Goal: Task Accomplishment & Management: Complete application form

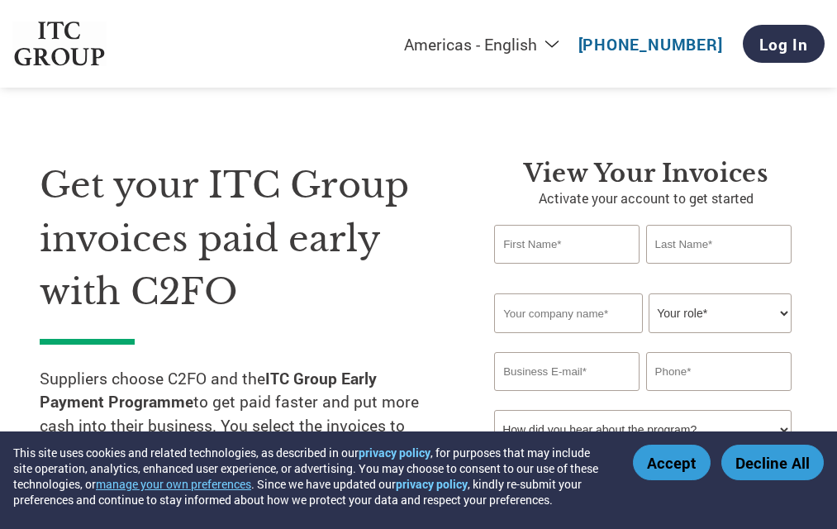
select select "en-[GEOGRAPHIC_DATA]"
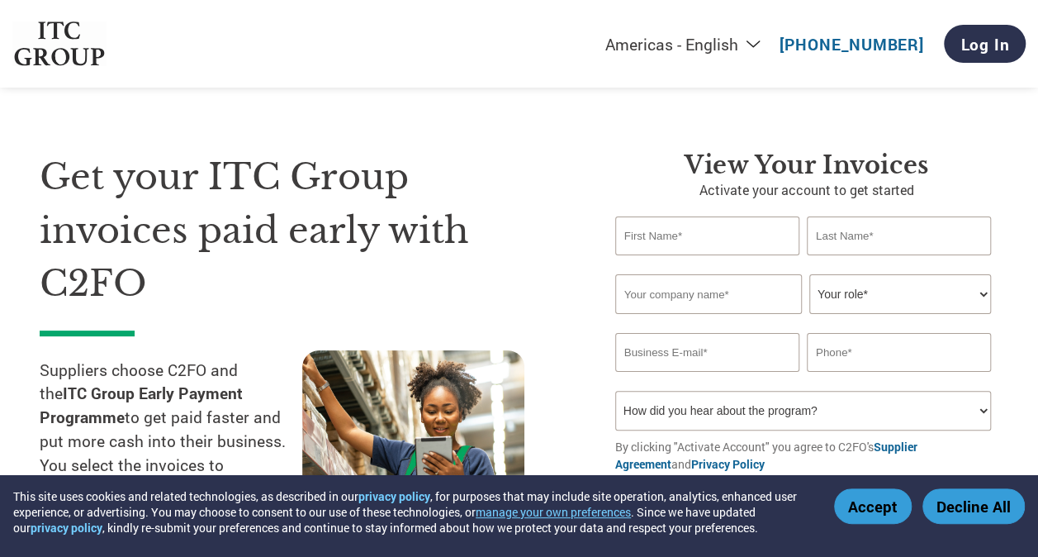
scroll to position [2, 0]
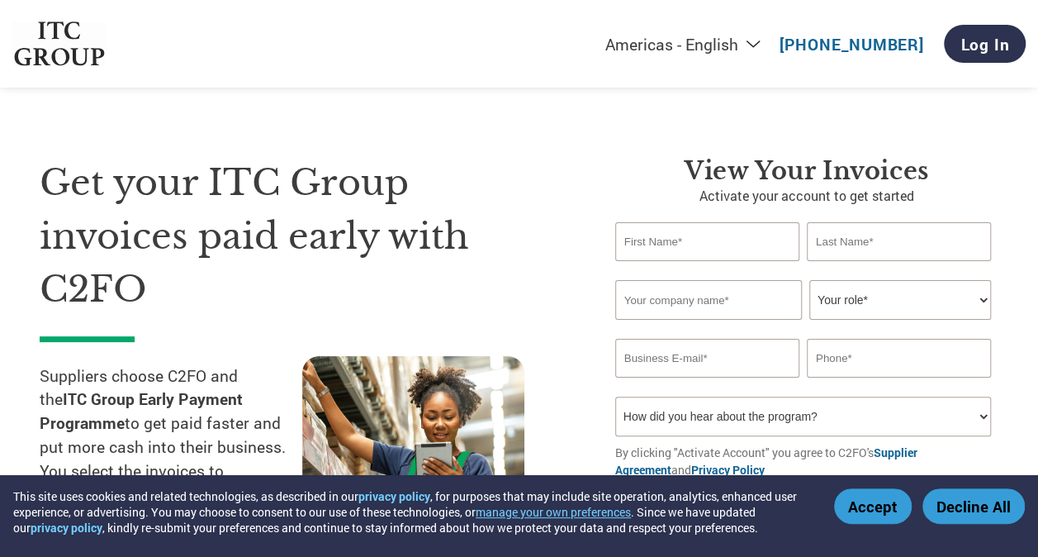
click at [680, 254] on input "text" at bounding box center [707, 241] width 184 height 39
click at [518, 228] on h1 "Get your ITC Group invoices paid early with C2FO" at bounding box center [303, 236] width 526 height 160
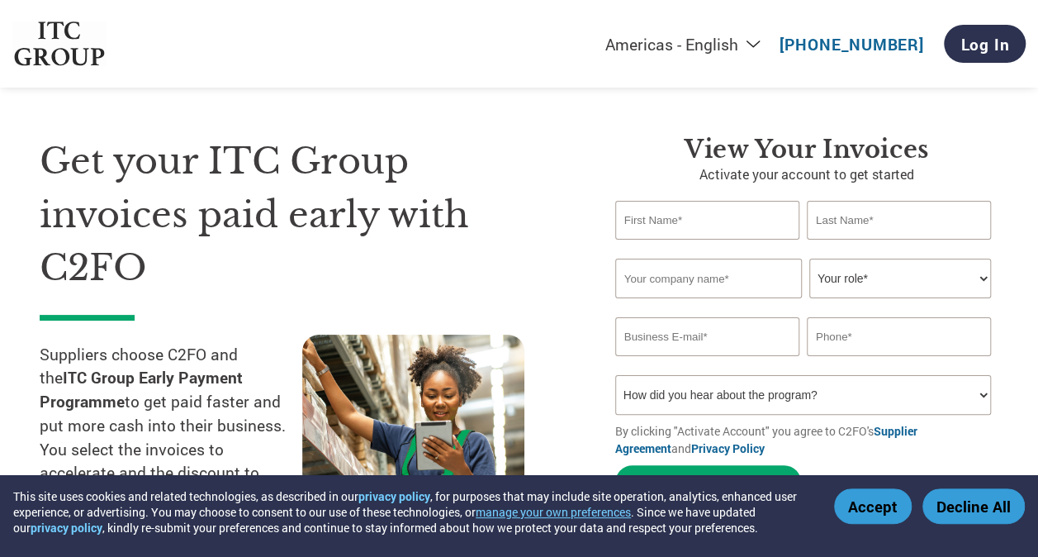
scroll to position [0, 0]
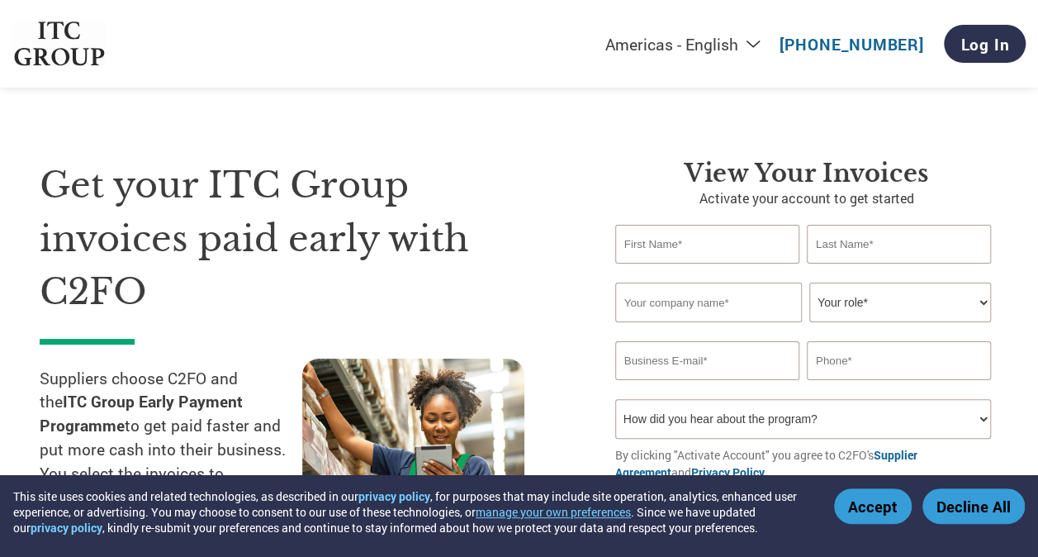
click at [670, 227] on input "text" at bounding box center [707, 244] width 184 height 39
type input "[PERSON_NAME]"
click at [652, 298] on input "text" at bounding box center [708, 302] width 187 height 40
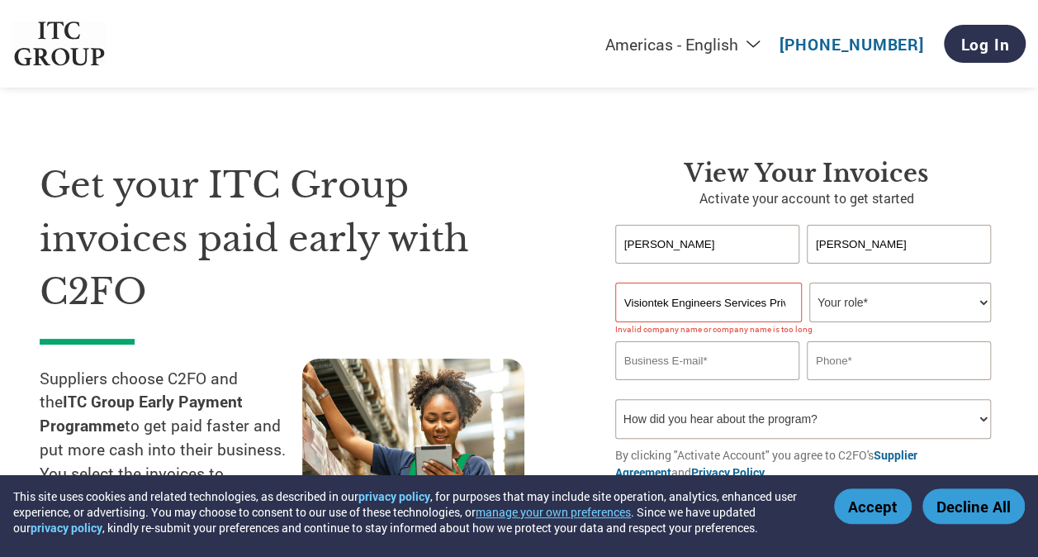
click at [836, 312] on select "Your role* CFO Controller Credit Manager Finance Director Treasurer CEO Preside…" at bounding box center [900, 302] width 182 height 40
click at [761, 306] on input "Visiontek Engineers Services Private Limited" at bounding box center [708, 302] width 187 height 40
type input "Visiontek Engineers"
click at [824, 305] on select "Your role* CFO Controller Credit Manager Finance Director Treasurer CEO Preside…" at bounding box center [900, 302] width 182 height 40
select select "OTHER"
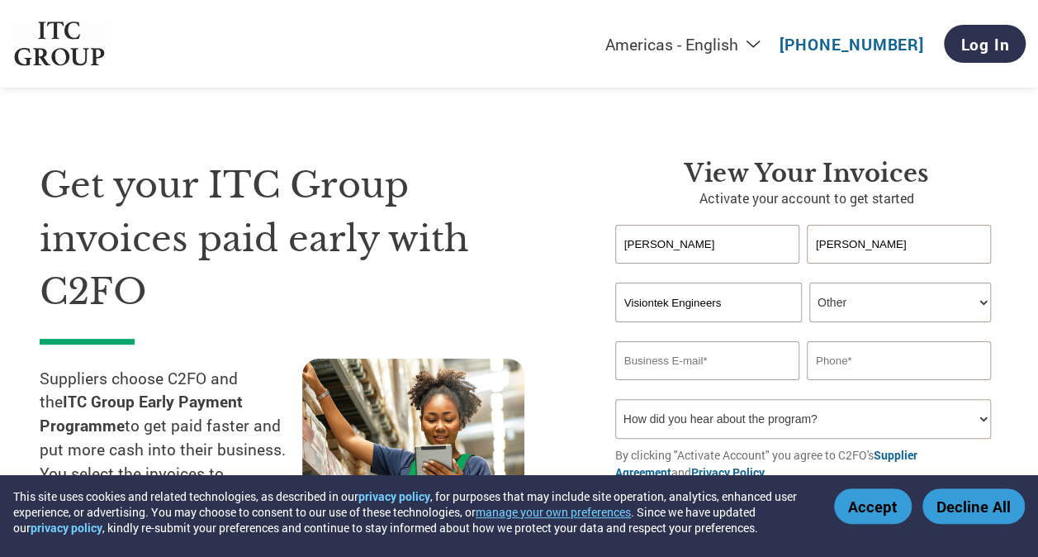
click at [809, 283] on select "Your role* CFO Controller Credit Manager Finance Director Treasurer CEO Preside…" at bounding box center [900, 302] width 182 height 40
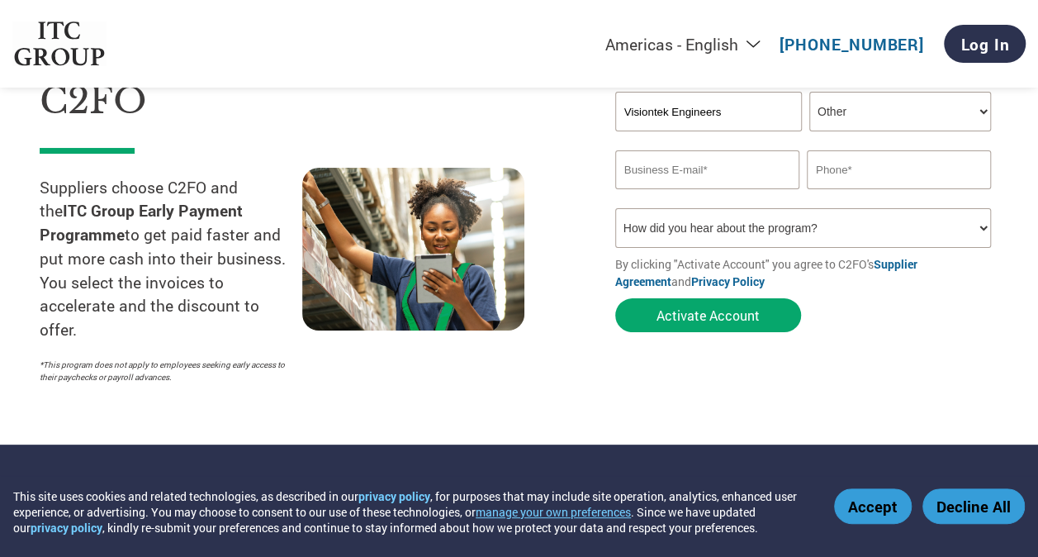
scroll to position [192, 0]
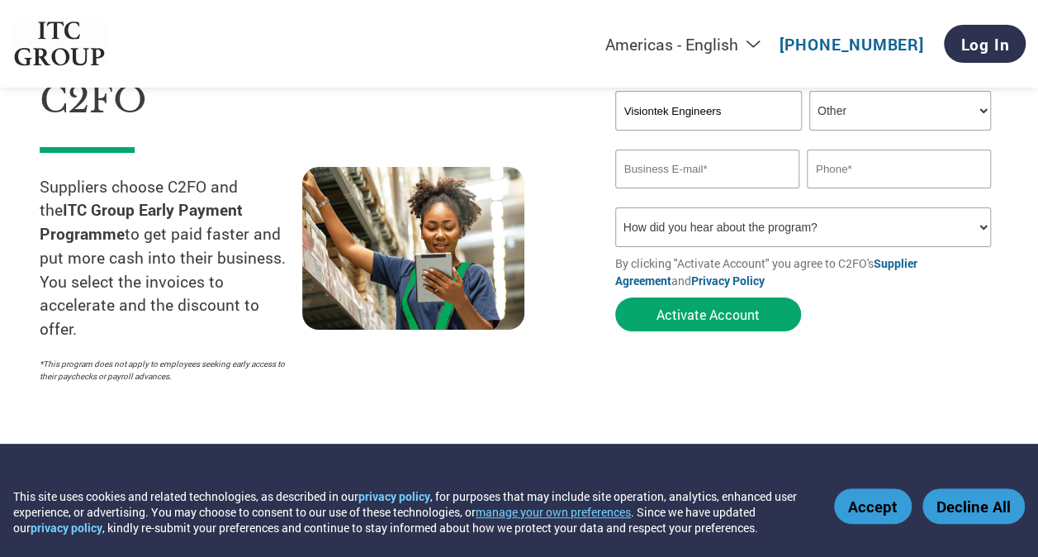
click at [711, 162] on input "email" at bounding box center [707, 168] width 184 height 39
type input "[PERSON_NAME][EMAIL_ADDRESS][DOMAIN_NAME]"
click at [836, 167] on input "text" at bounding box center [899, 168] width 184 height 39
type input "9870290761"
click at [808, 239] on select "How did you hear about the program? Received a letter Email Social Media Online…" at bounding box center [803, 227] width 376 height 40
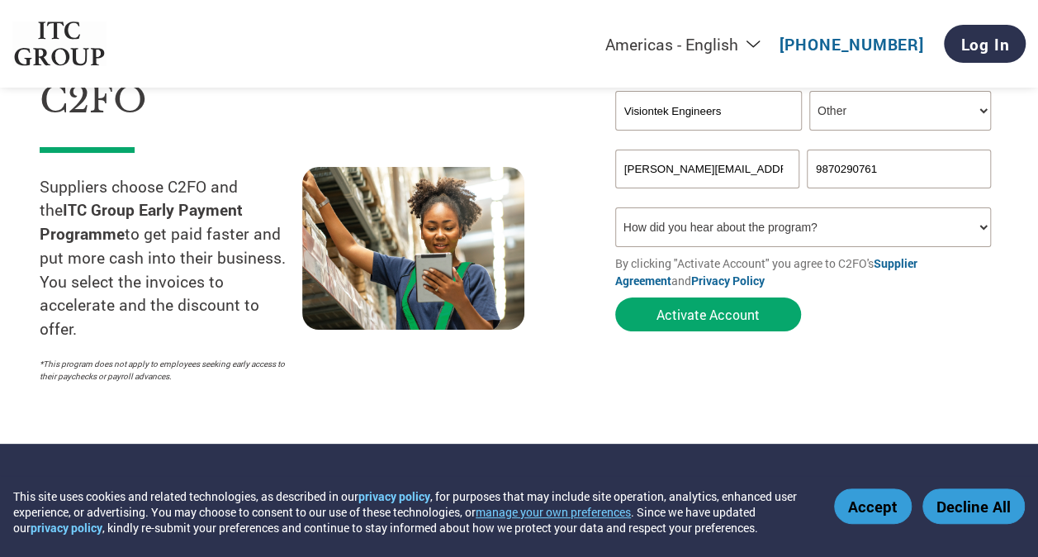
select select "Email"
click at [615, 210] on select "How did you hear about the program? Received a letter Email Social Media Online…" at bounding box center [803, 227] width 376 height 40
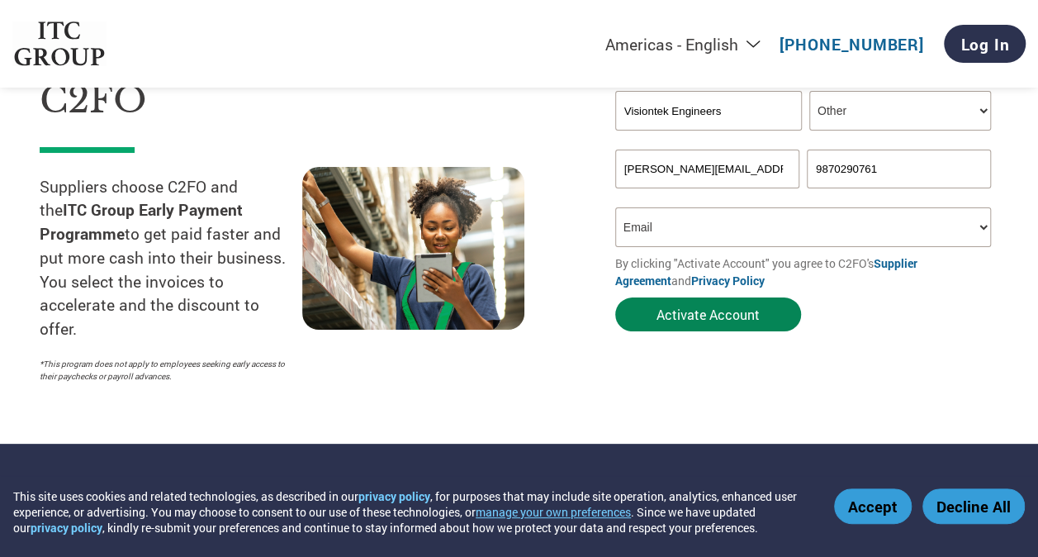
click at [703, 319] on button "Activate Account" at bounding box center [708, 314] width 186 height 34
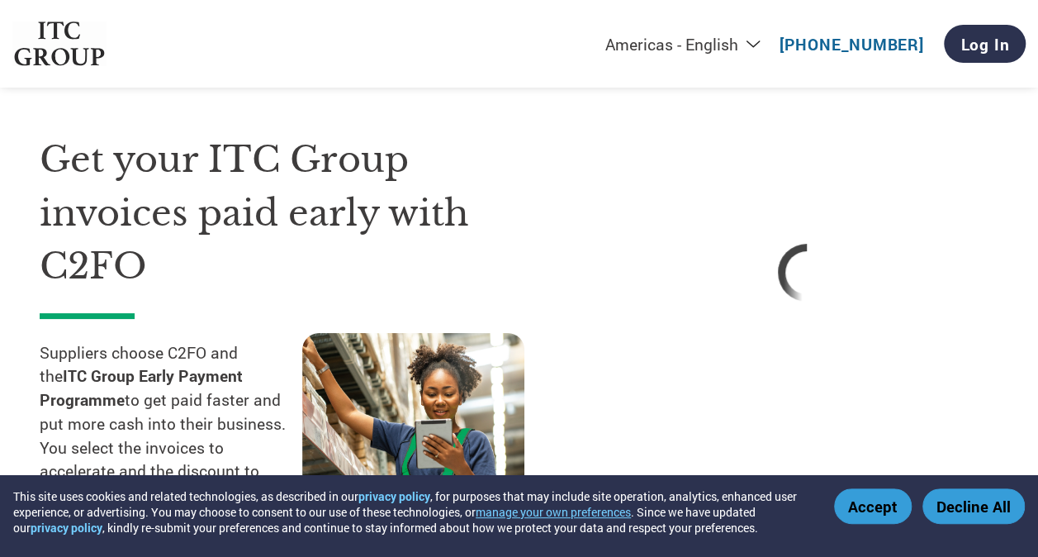
scroll to position [25, 0]
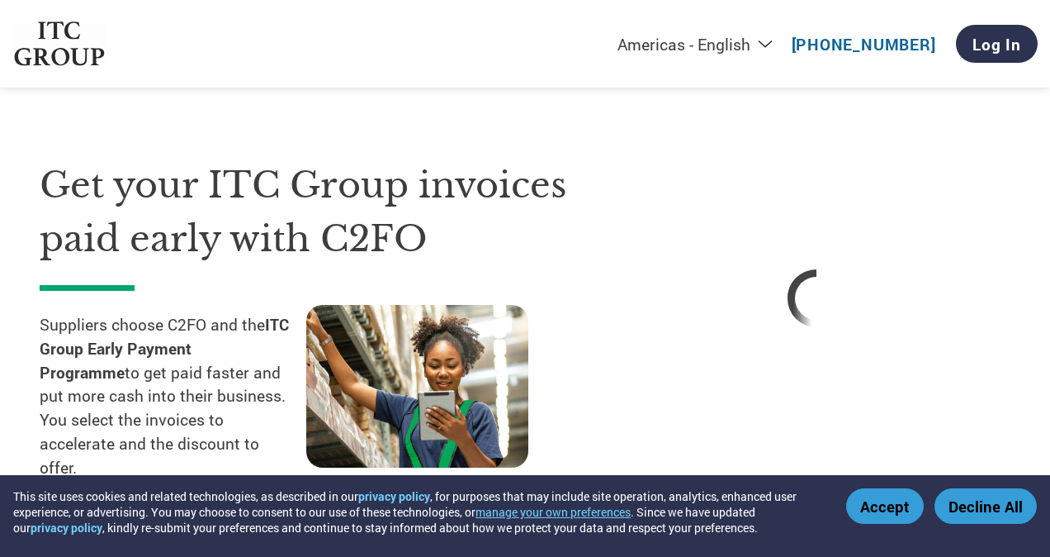
select select "en-[GEOGRAPHIC_DATA]"
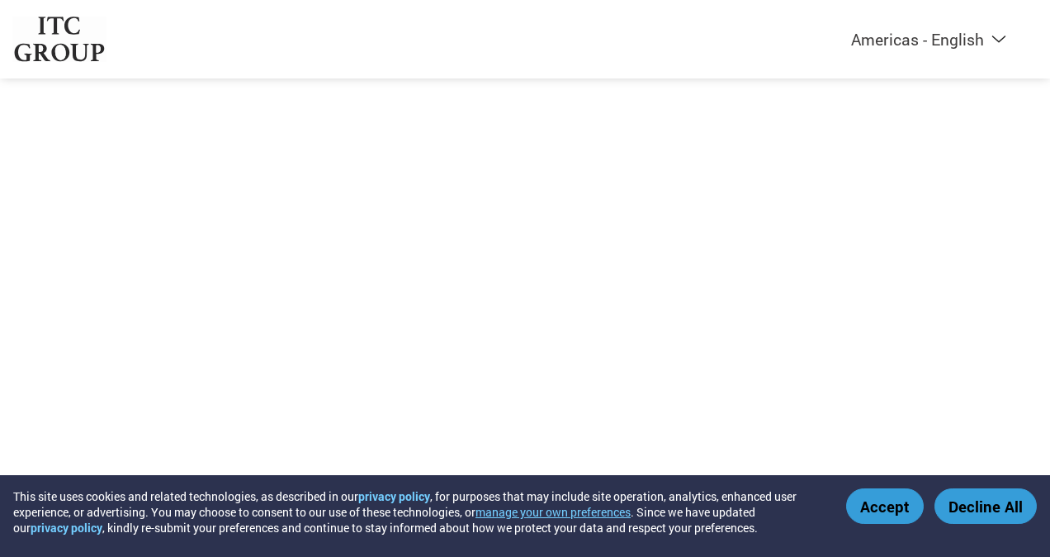
select select "en-[GEOGRAPHIC_DATA]"
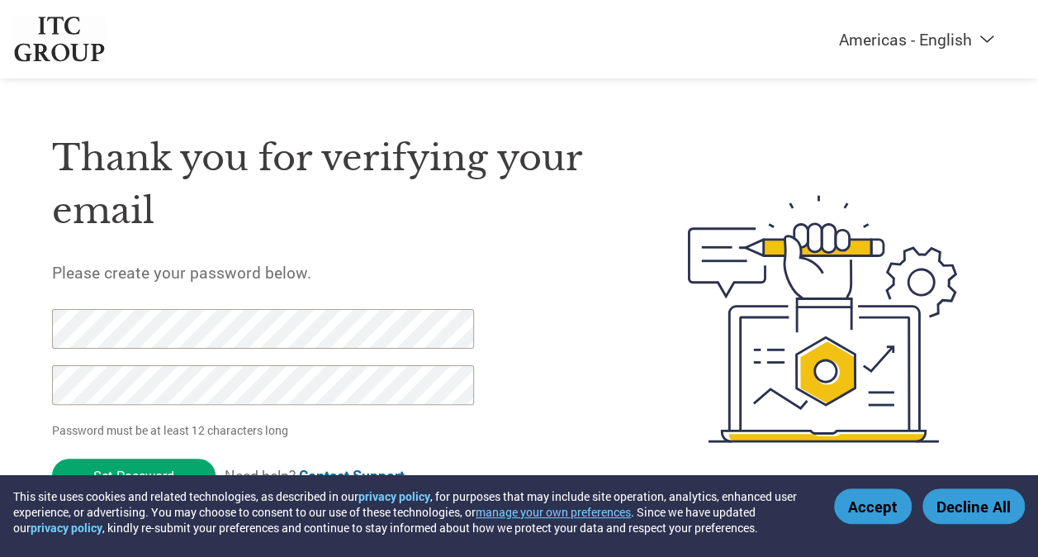
scroll to position [15, 0]
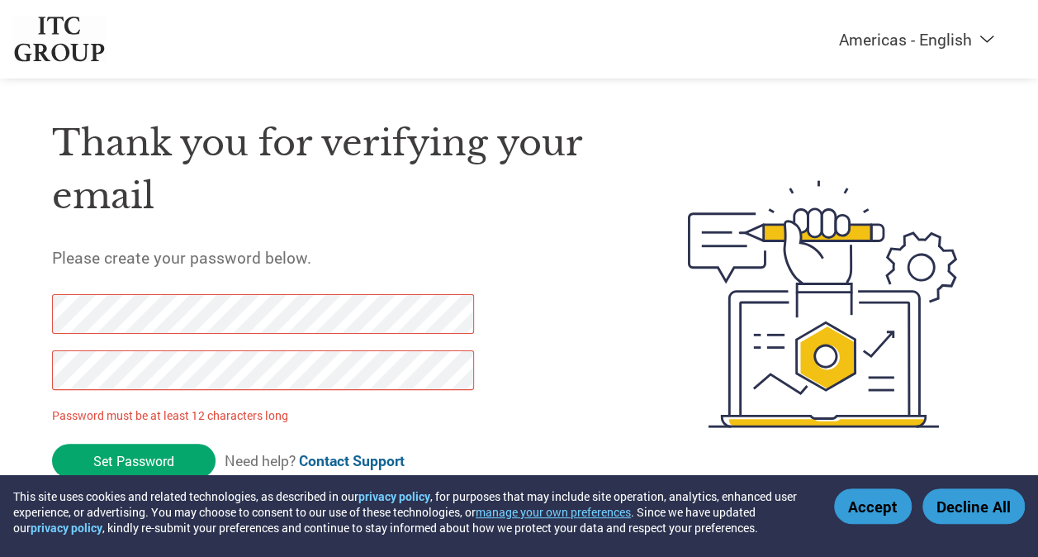
click at [216, 398] on div at bounding box center [254, 350] width 404 height 112
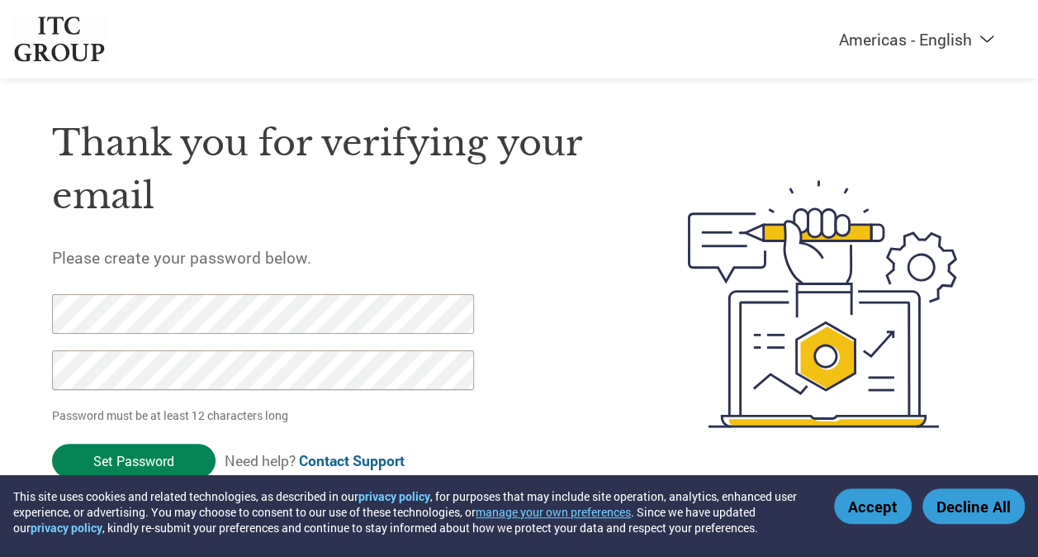
click at [144, 452] on input "Set Password" at bounding box center [134, 460] width 164 height 34
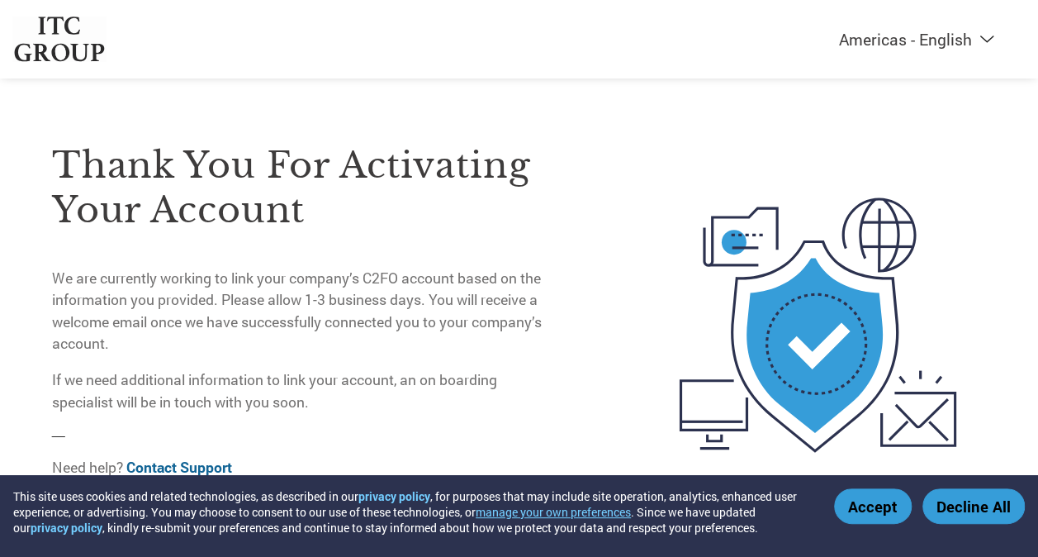
click at [420, 221] on h3 "Thank you for activating your account" at bounding box center [304, 187] width 505 height 89
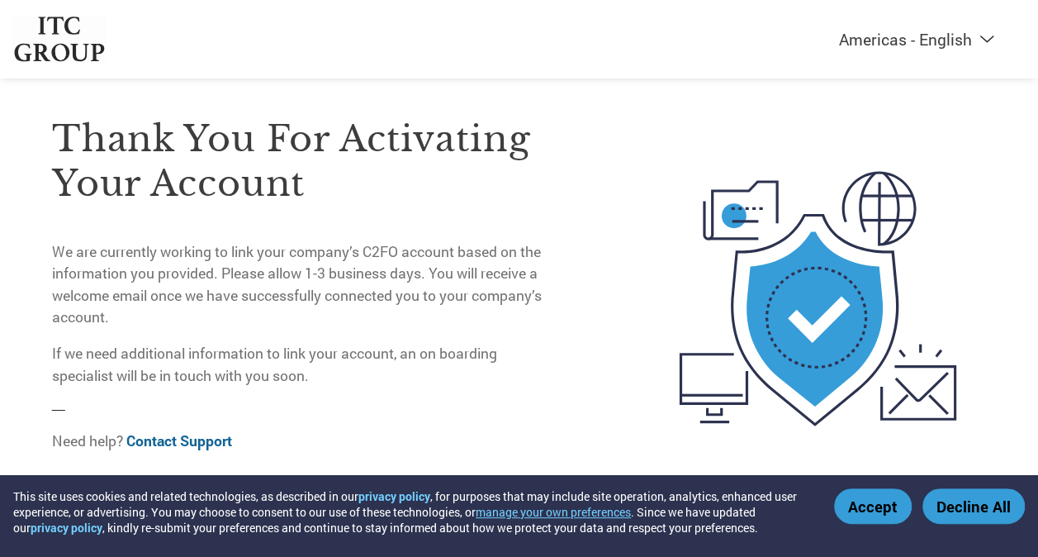
click at [869, 505] on button "Accept" at bounding box center [873, 506] width 78 height 36
